Goal: Entertainment & Leisure: Consume media (video, audio)

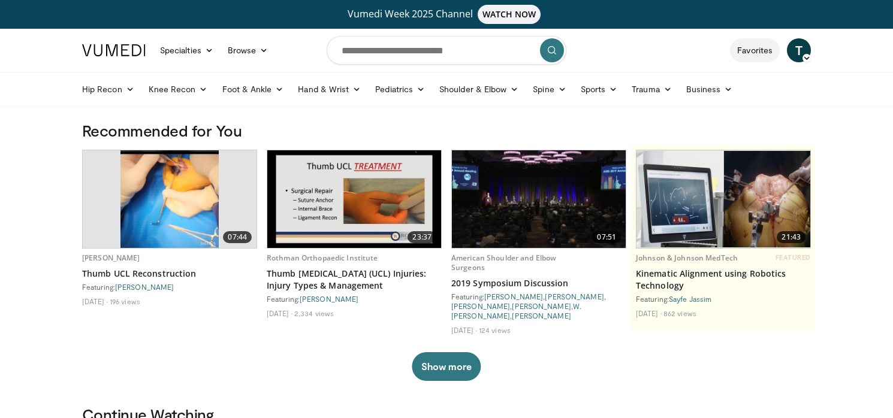
click at [749, 50] on link "Favorites" at bounding box center [755, 50] width 50 height 24
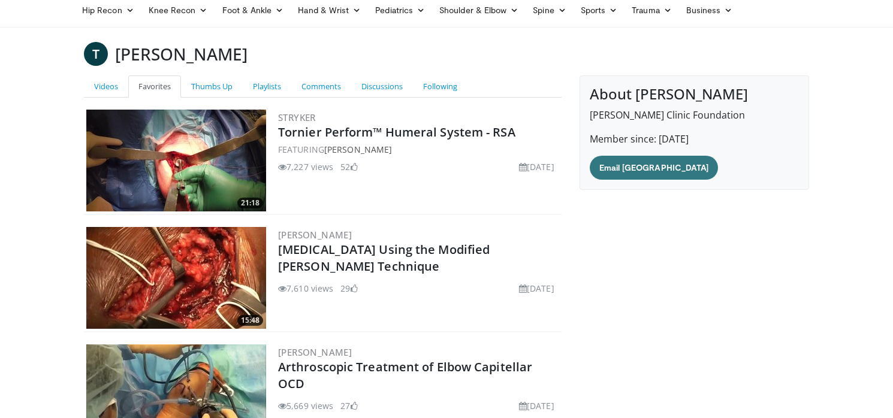
scroll to position [92, 0]
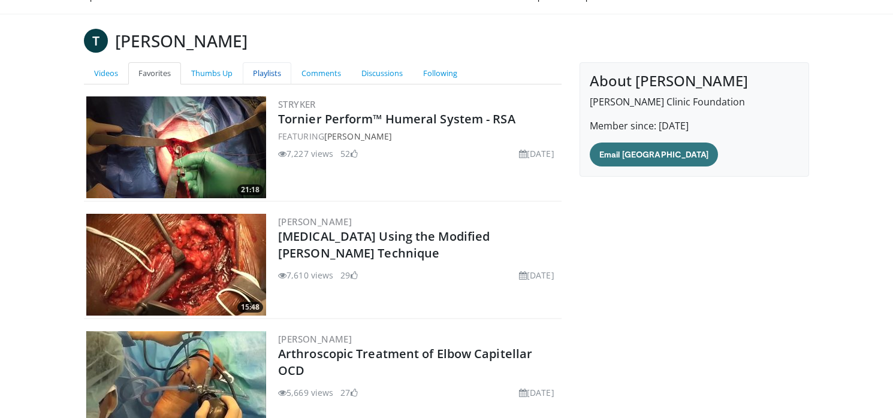
click at [273, 73] on link "Playlists" at bounding box center [267, 73] width 49 height 22
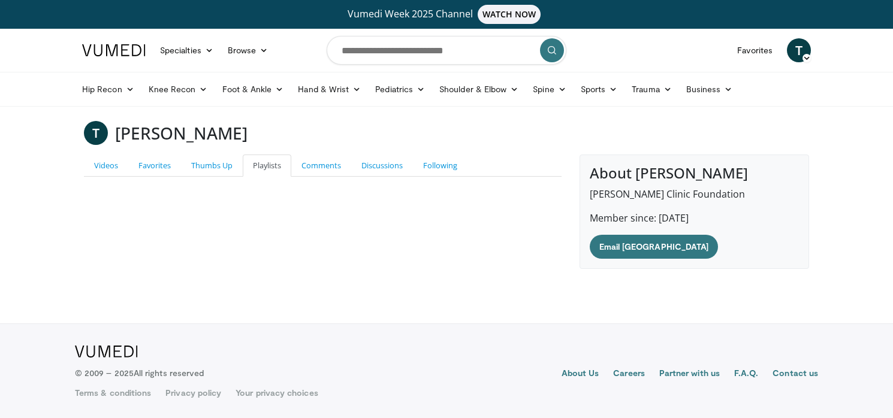
click at [609, 192] on p "Ochsner Clinic Foundation" at bounding box center [693, 194] width 209 height 14
click at [110, 168] on link "Videos" at bounding box center [106, 166] width 44 height 22
click at [150, 168] on link "Favorites" at bounding box center [154, 166] width 53 height 22
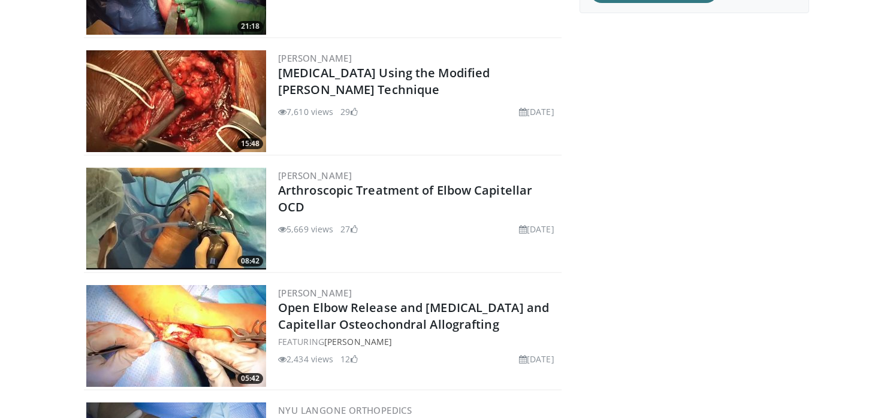
scroll to position [217, 0]
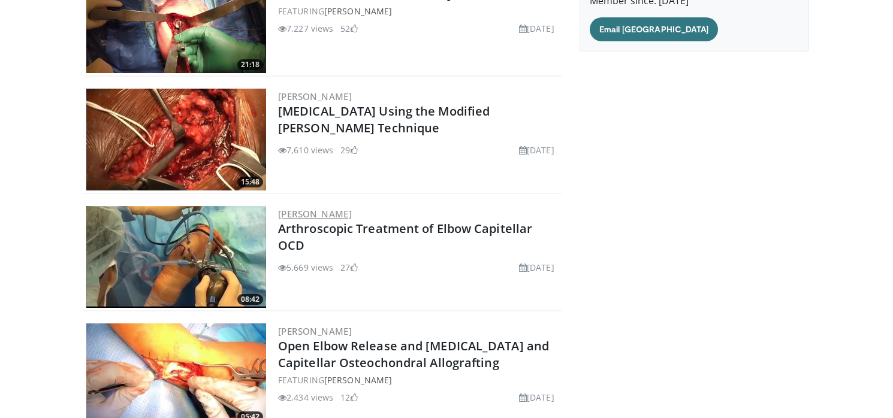
click at [294, 216] on link "[PERSON_NAME]" at bounding box center [315, 214] width 74 height 12
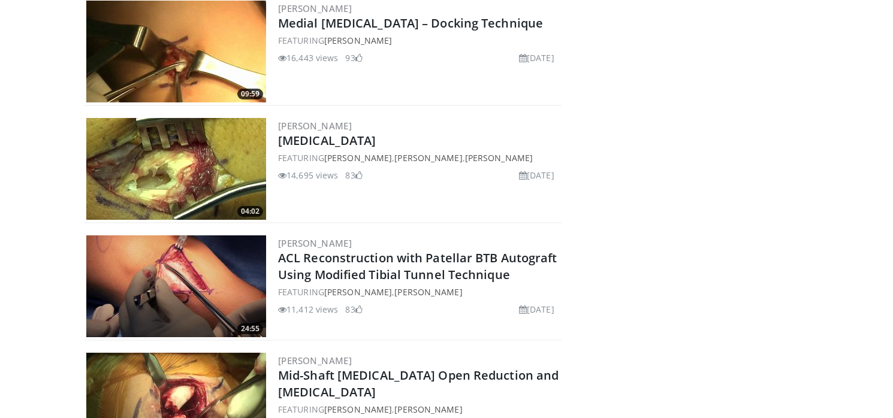
scroll to position [306, 0]
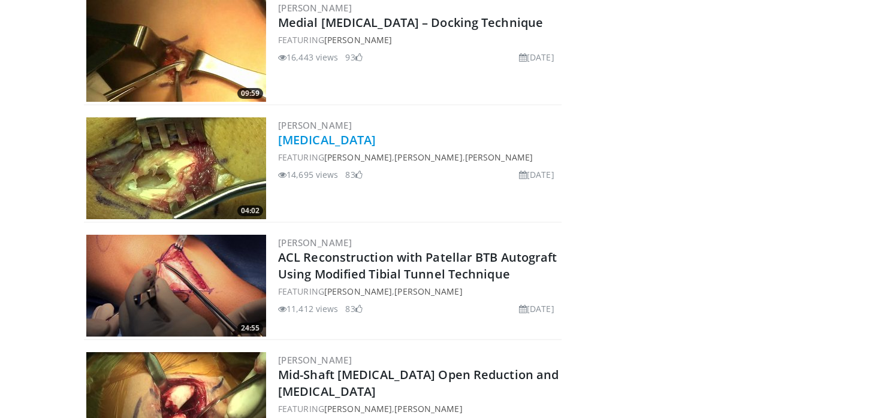
click at [313, 146] on link "[MEDICAL_DATA]" at bounding box center [327, 140] width 98 height 16
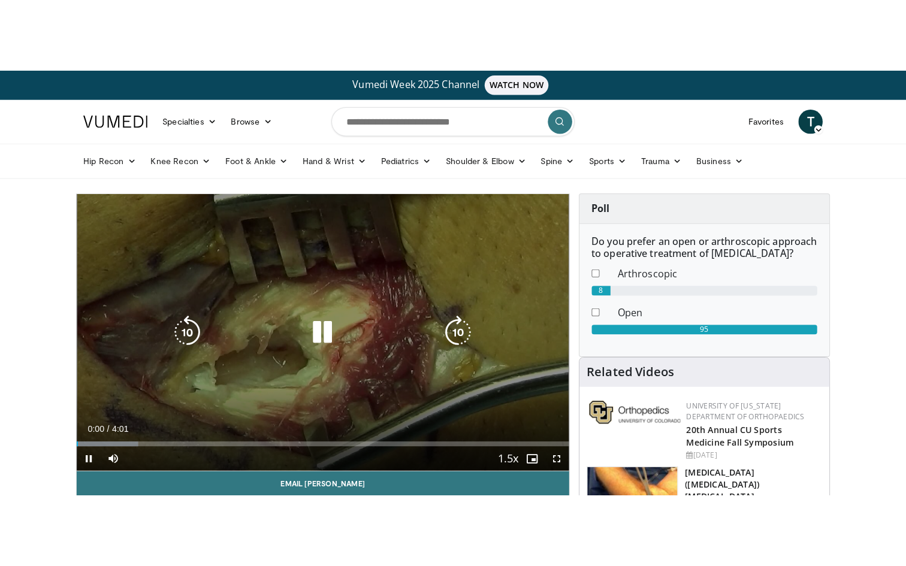
scroll to position [60, 0]
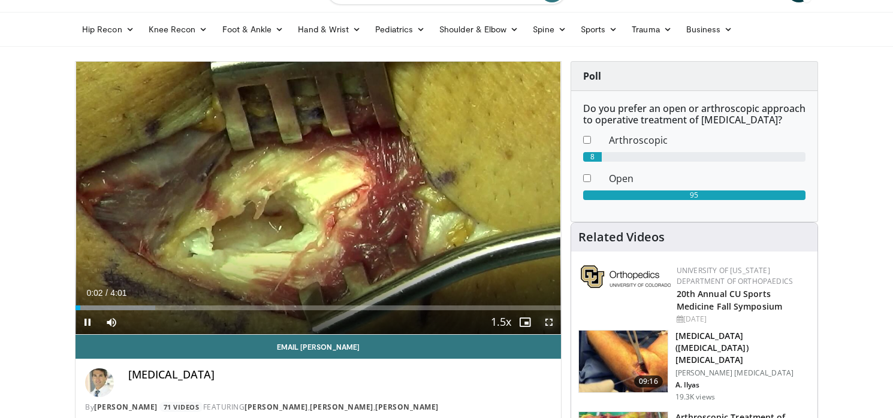
click at [551, 325] on span "Video Player" at bounding box center [549, 322] width 24 height 24
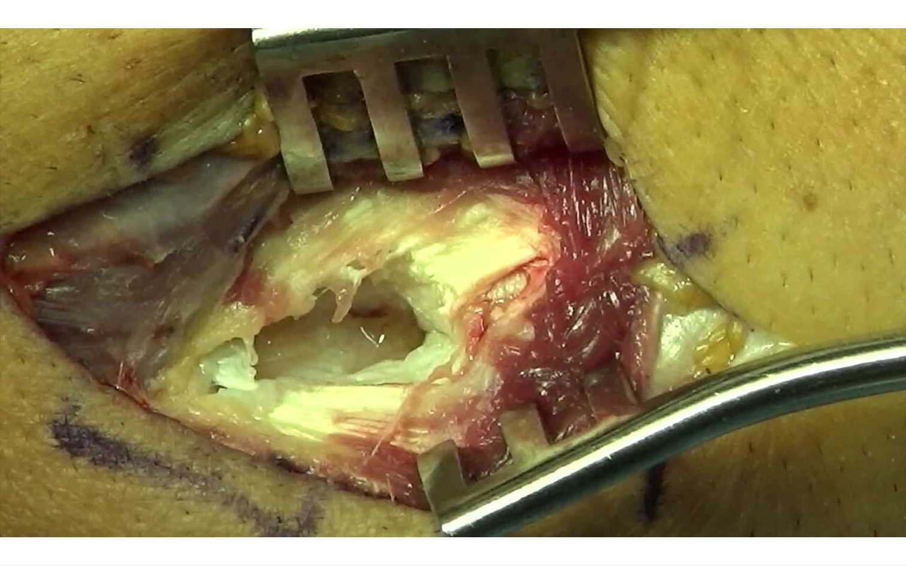
click at [817, 418] on div "30 seconds Tap to unmute" at bounding box center [453, 283] width 906 height 566
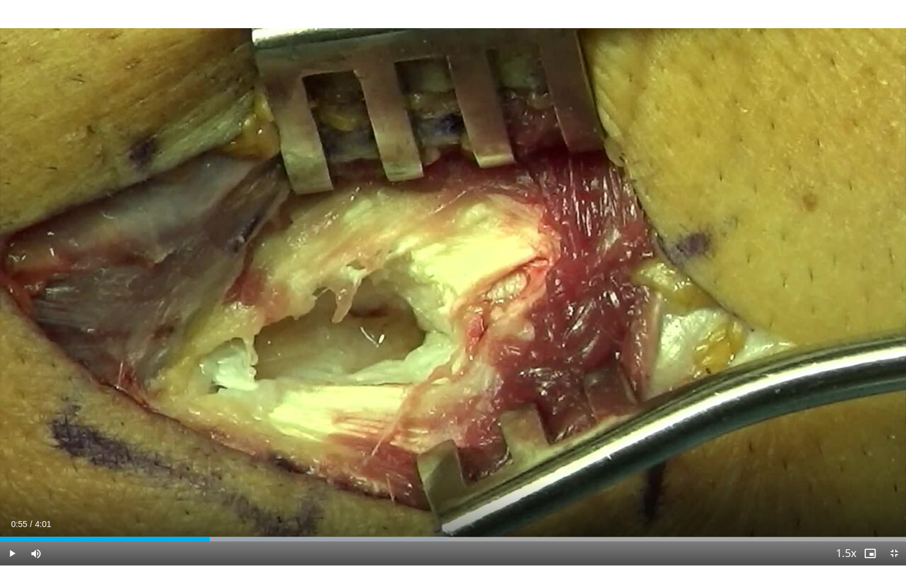
click at [657, 349] on div "30 seconds Tap to unmute" at bounding box center [453, 283] width 906 height 566
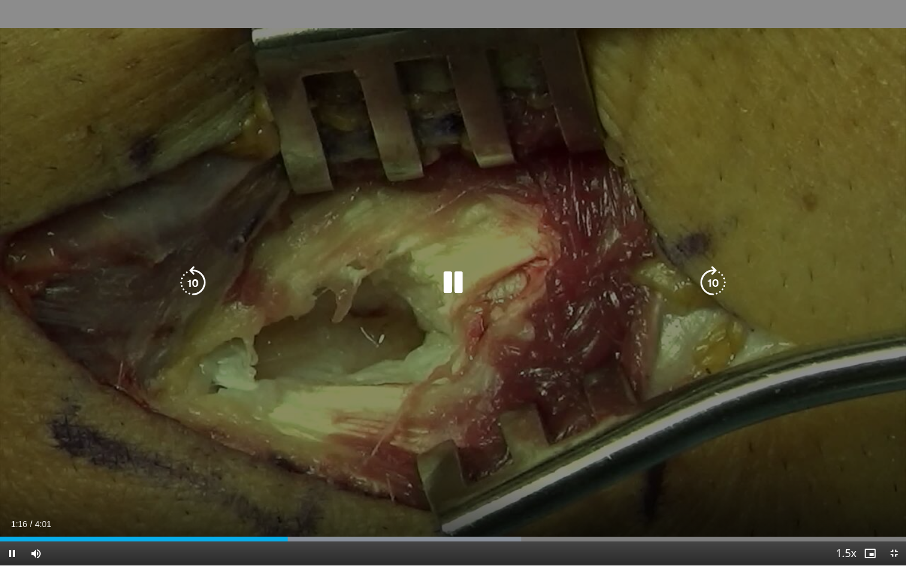
click at [745, 386] on div "30 seconds Tap to unmute" at bounding box center [453, 283] width 906 height 566
click at [803, 349] on div "30 seconds Tap to unmute" at bounding box center [453, 283] width 906 height 566
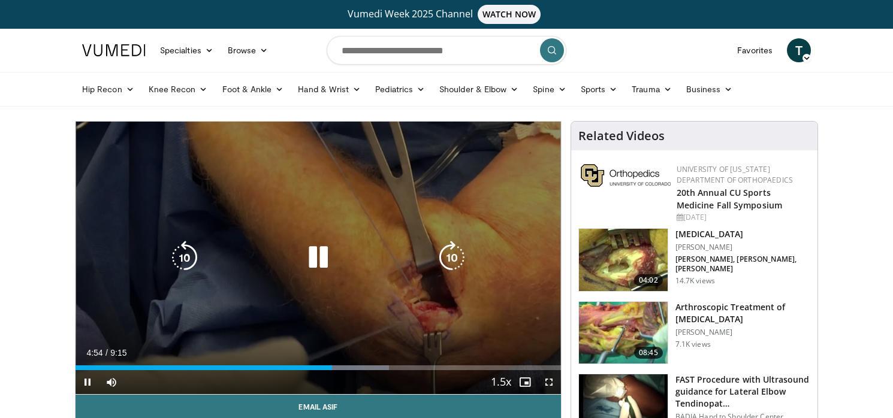
click at [427, 316] on div "10 seconds Tap to unmute" at bounding box center [317, 258] width 485 height 273
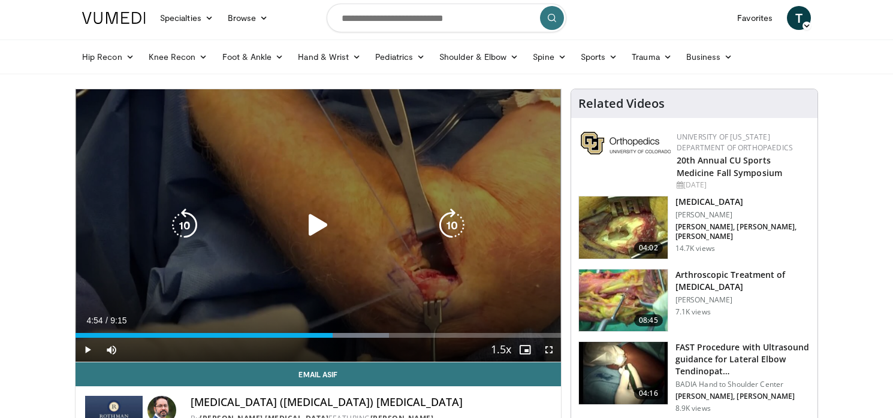
scroll to position [31, 0]
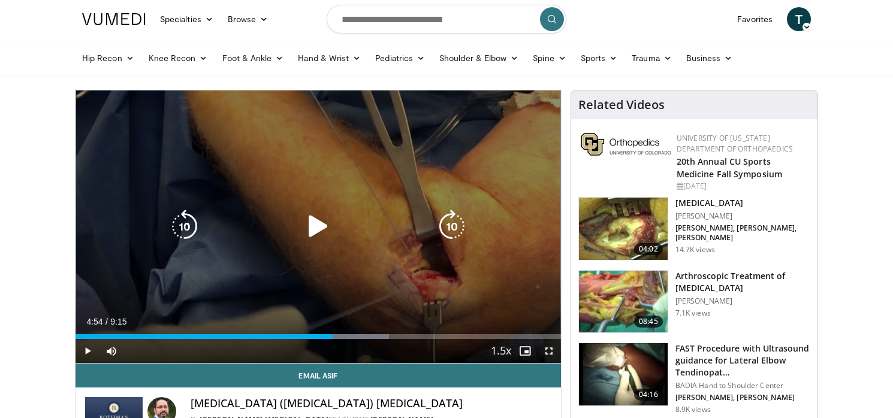
click at [365, 245] on div "10 seconds Tap to unmute" at bounding box center [317, 226] width 485 height 273
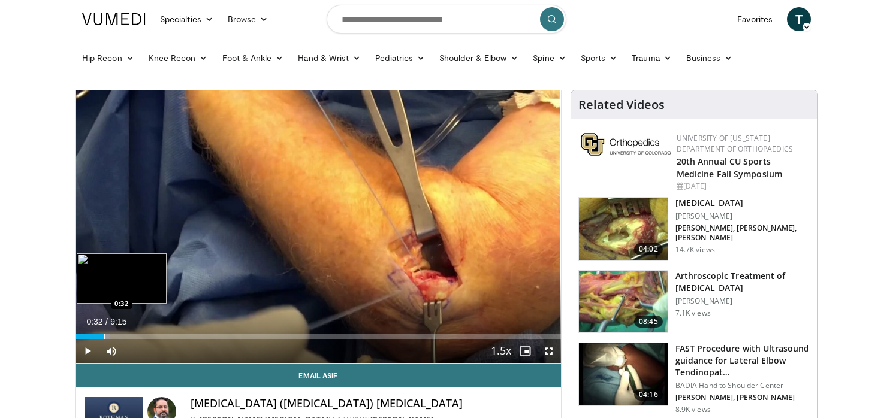
click at [103, 333] on div "Loaded : 7.20% 0:32 0:32" at bounding box center [317, 333] width 485 height 11
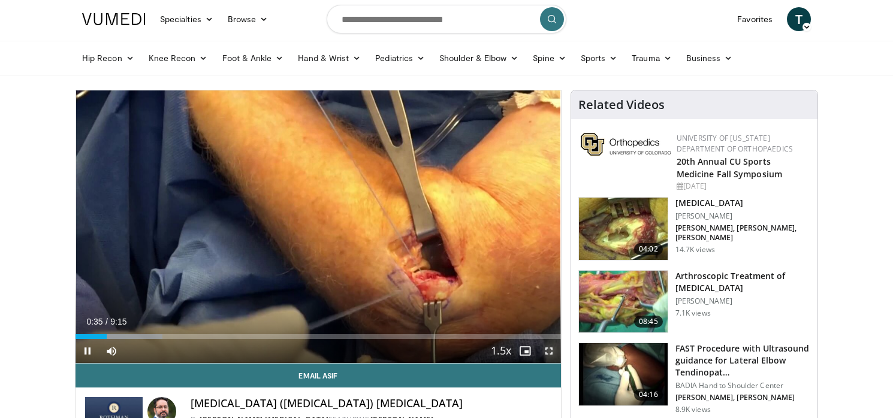
click at [548, 353] on span "Video Player" at bounding box center [549, 351] width 24 height 24
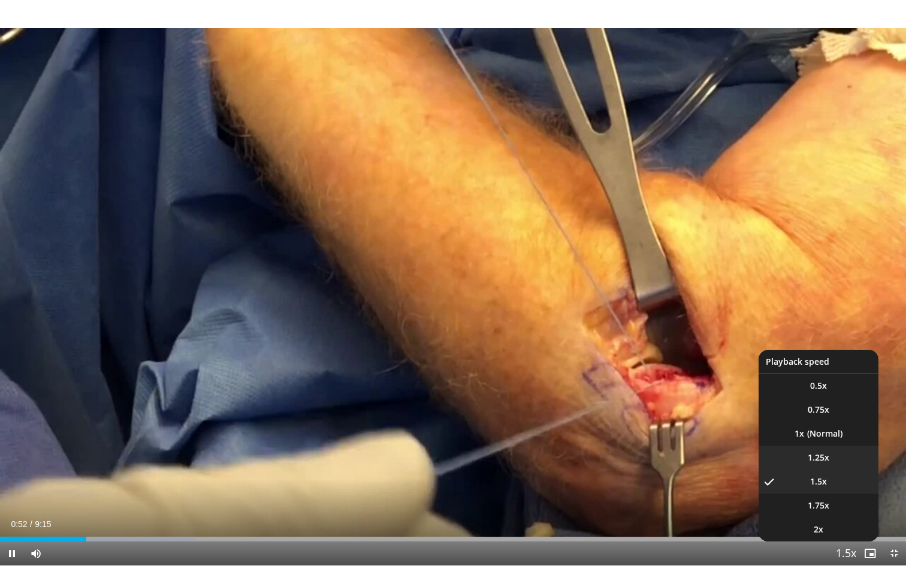
click at [822, 418] on span "1.25x" at bounding box center [819, 458] width 22 height 12
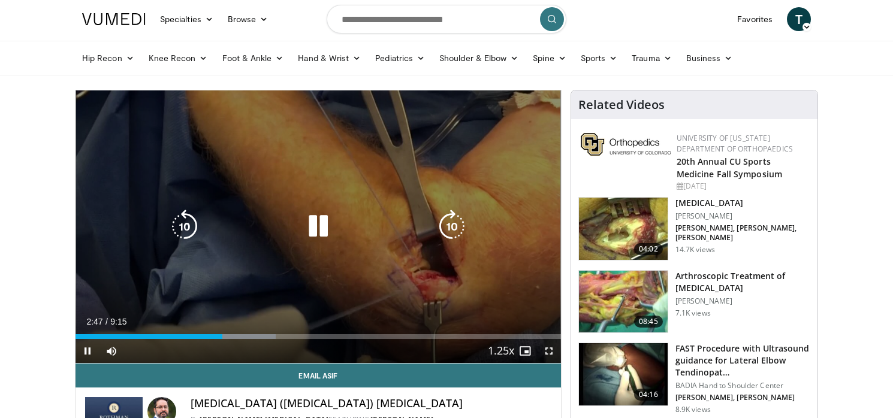
click at [488, 196] on div "40 seconds Tap to unmute" at bounding box center [317, 226] width 485 height 273
